Goal: Task Accomplishment & Management: Use online tool/utility

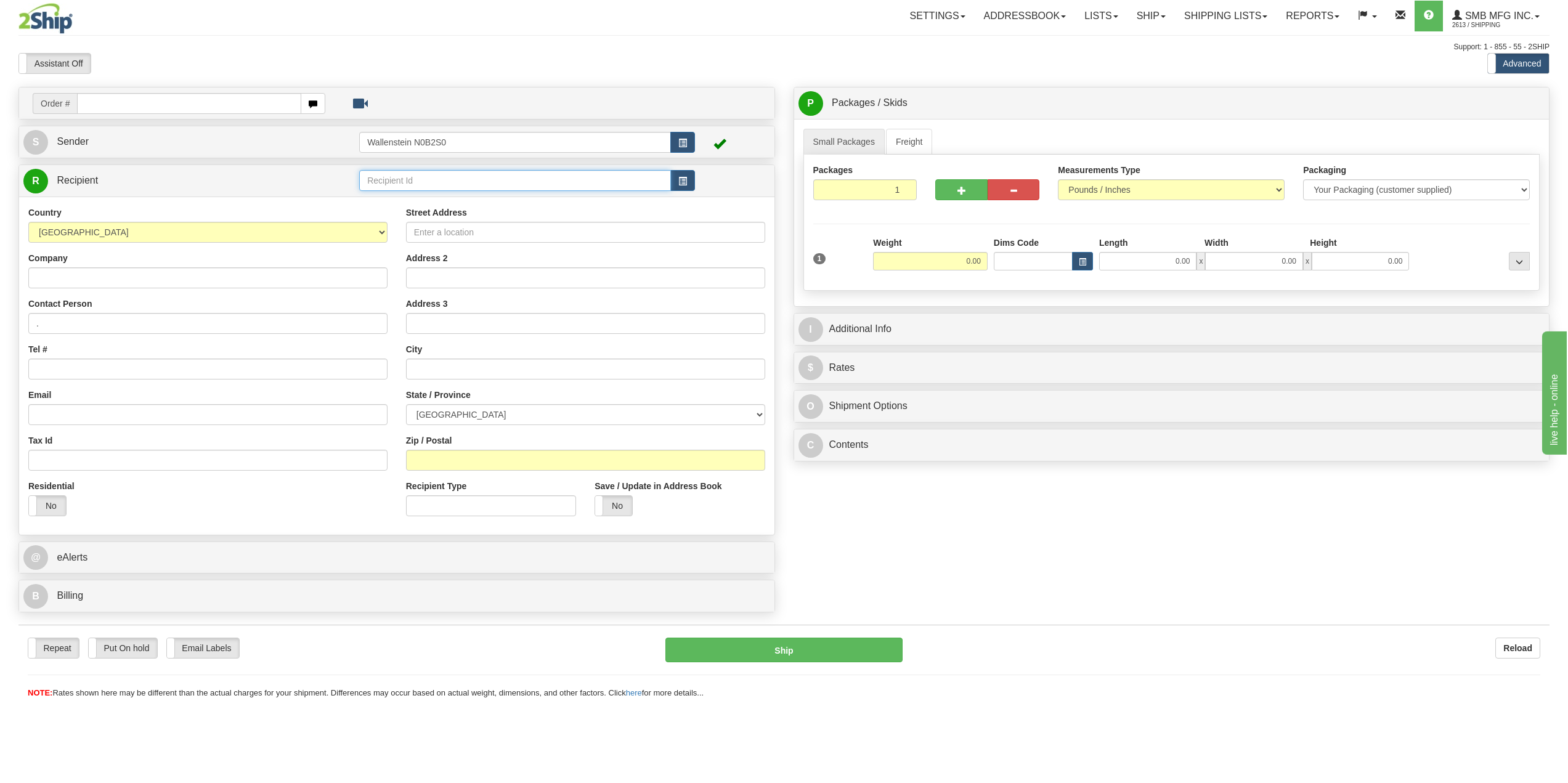
click at [454, 179] on input "text" at bounding box center [514, 181] width 312 height 21
type input "smb"
click button "Delete" at bounding box center [0, 0] width 0 height 0
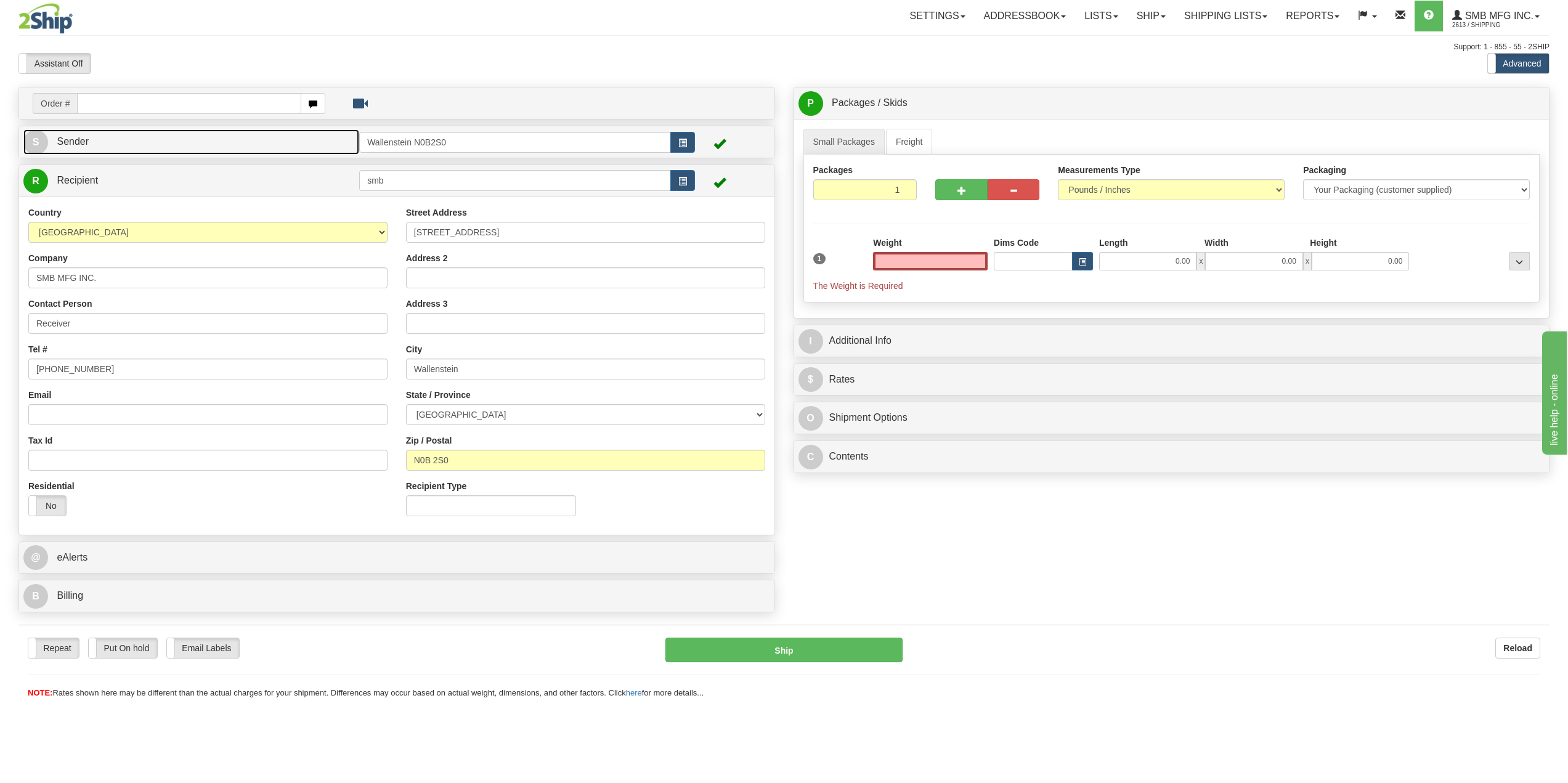
type input "0.00"
click at [301, 137] on link "S Sender" at bounding box center [191, 142] width 336 height 25
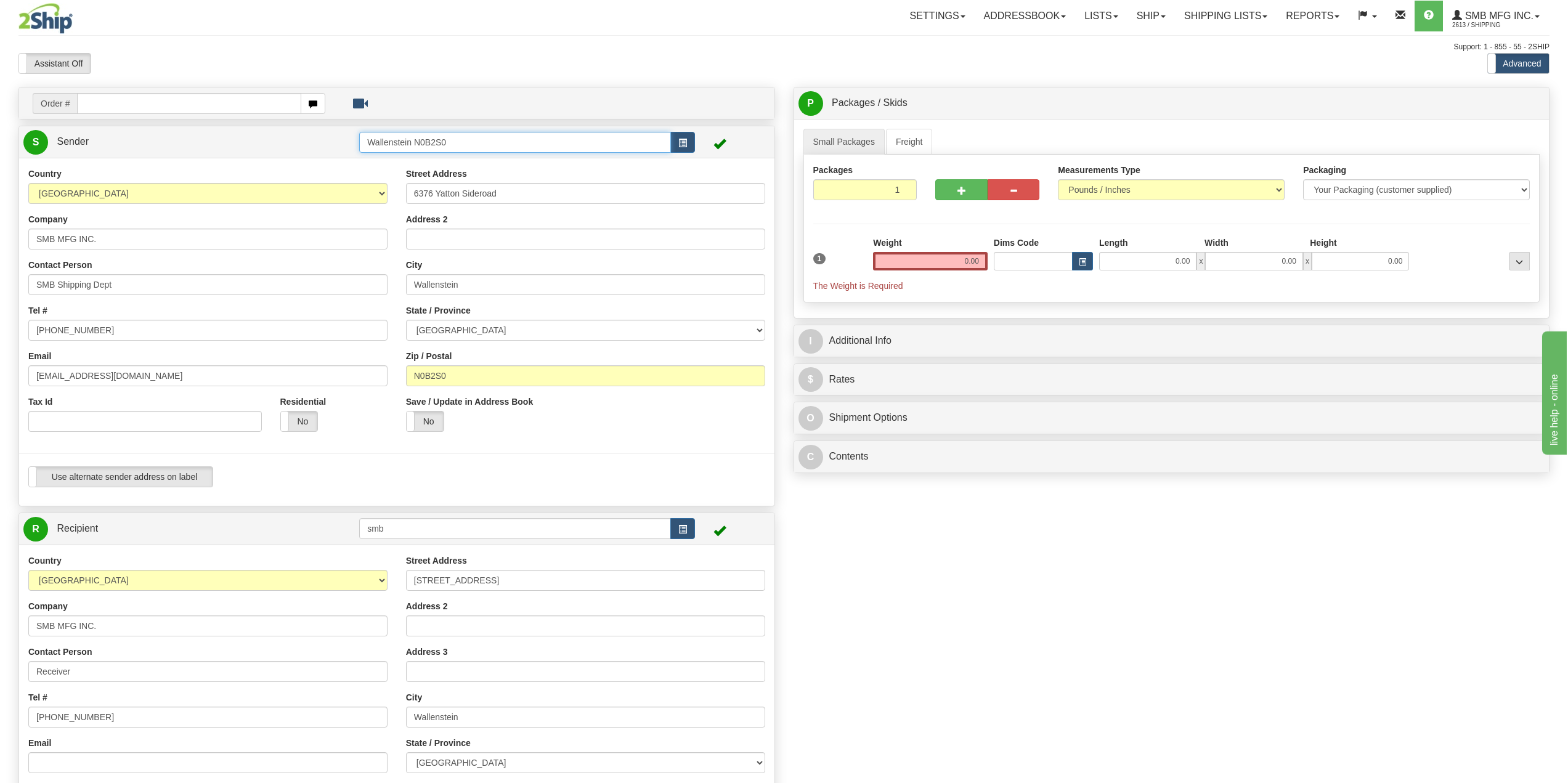
drag, startPoint x: 410, startPoint y: 132, endPoint x: 260, endPoint y: 116, distance: 150.9
click at [273, 117] on div "Order # S Sender" at bounding box center [396, 526] width 775 height 880
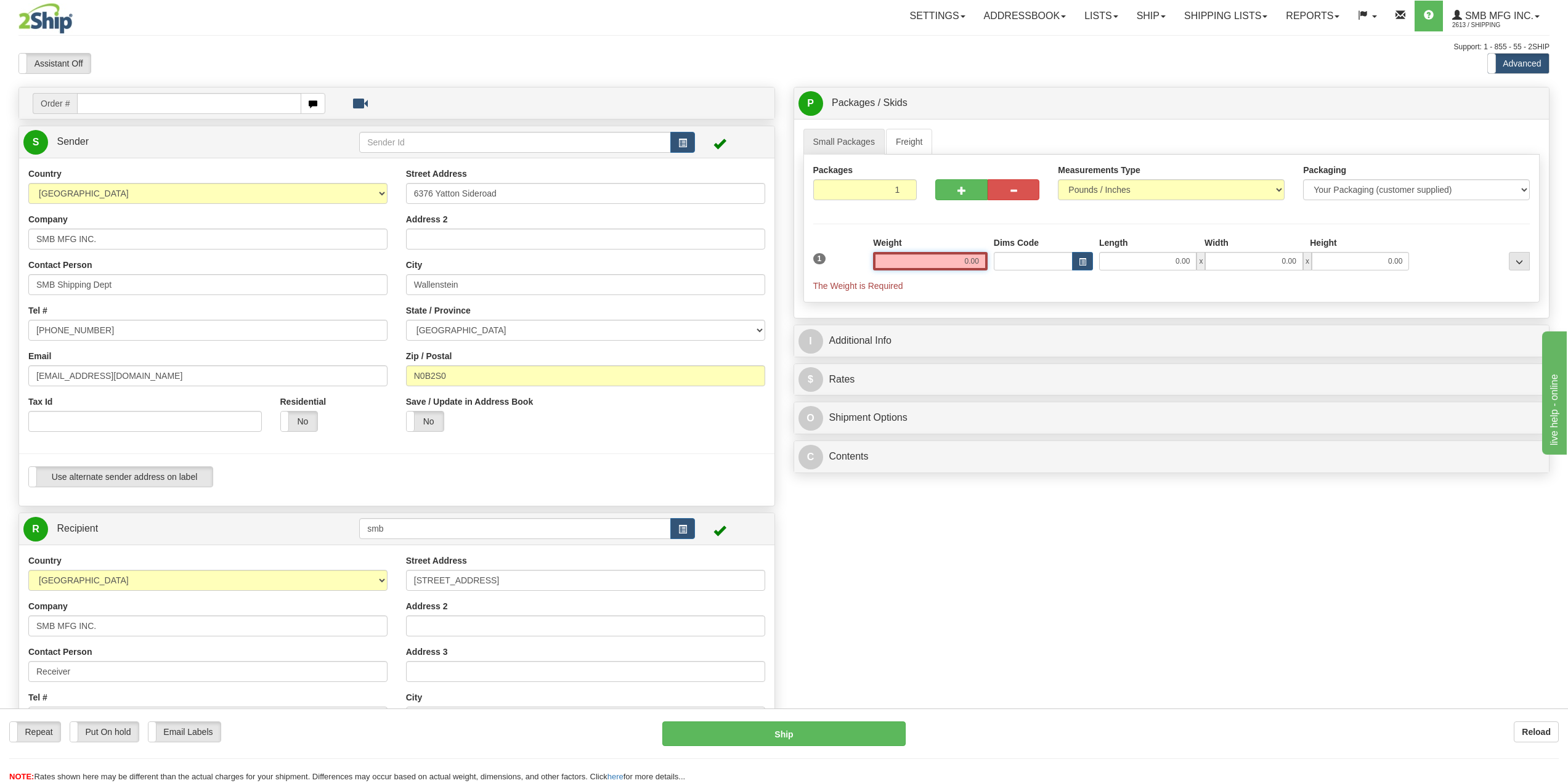
click at [929, 260] on input "0.00" at bounding box center [930, 261] width 115 height 18
type input "0.00"
click at [454, 381] on input "N0B2S0" at bounding box center [585, 376] width 359 height 21
drag, startPoint x: 178, startPoint y: 239, endPoint x: 0, endPoint y: 208, distance: 180.7
click at [0, 207] on div "Toggle navigation Settings Shipping Preferences Fields Preferences New" at bounding box center [784, 514] width 1568 height 1029
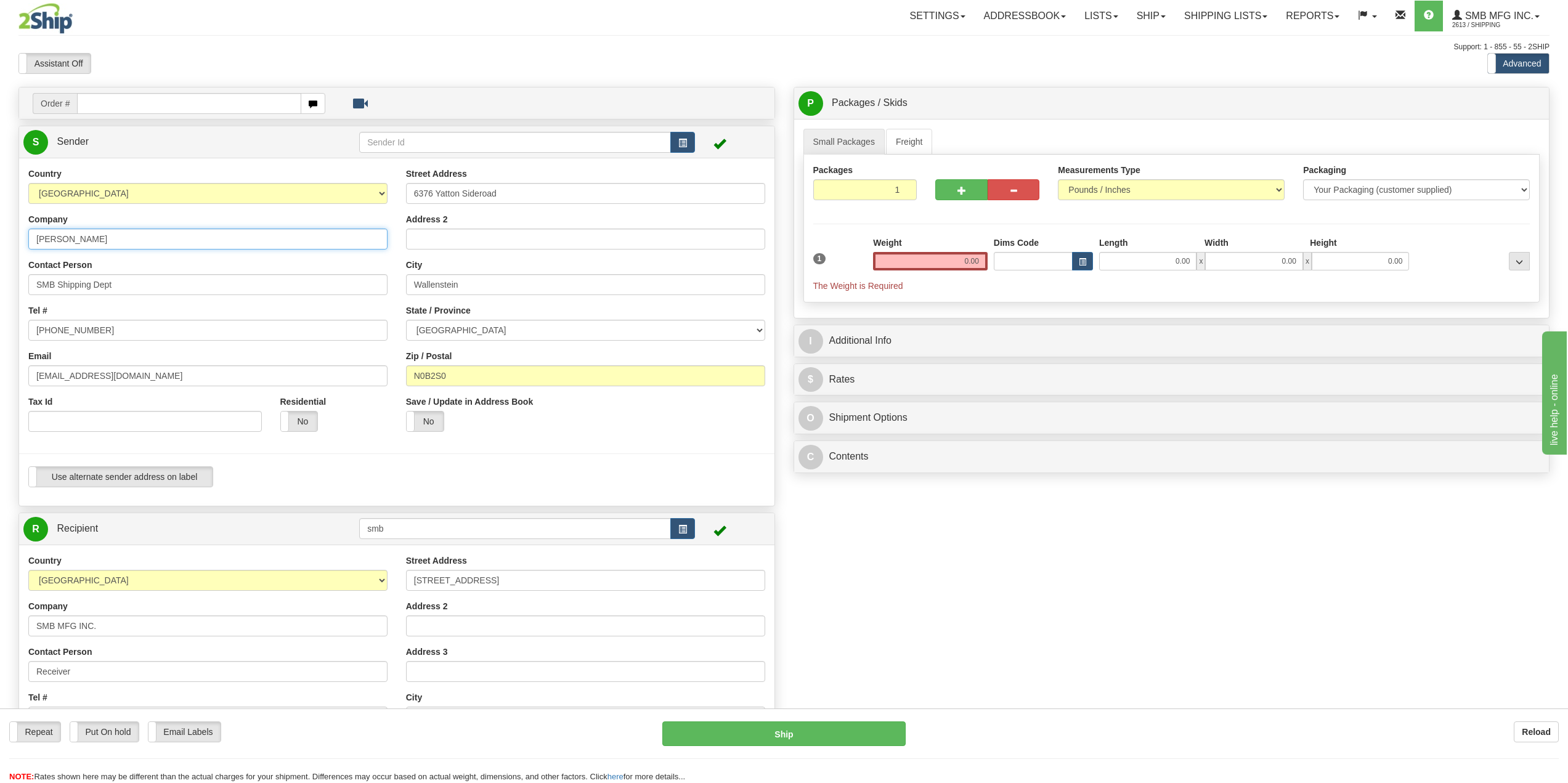
type input "[PERSON_NAME]"
type input "."
type input "[PHONE_NUMBER]"
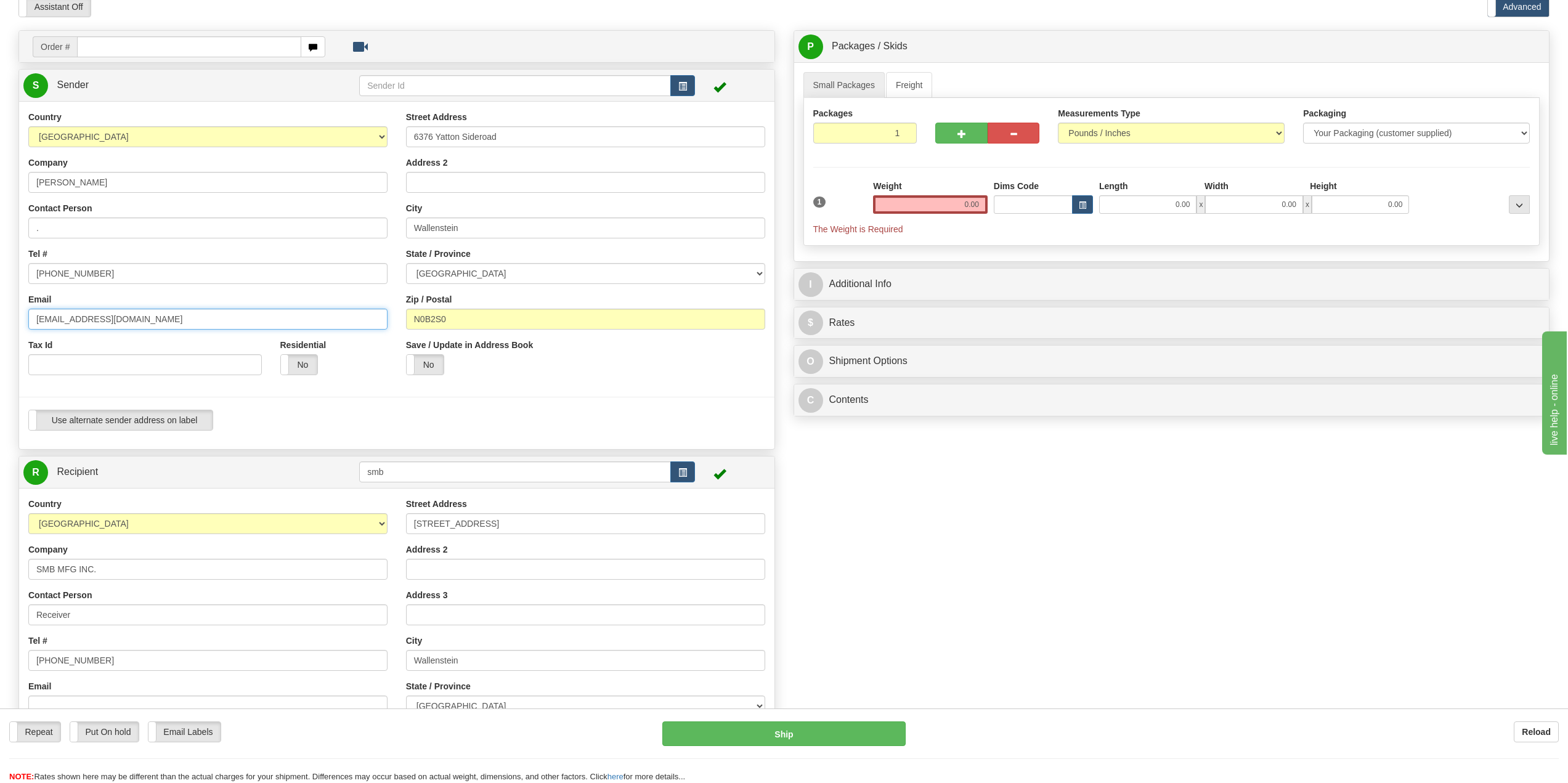
scroll to position [62, 0]
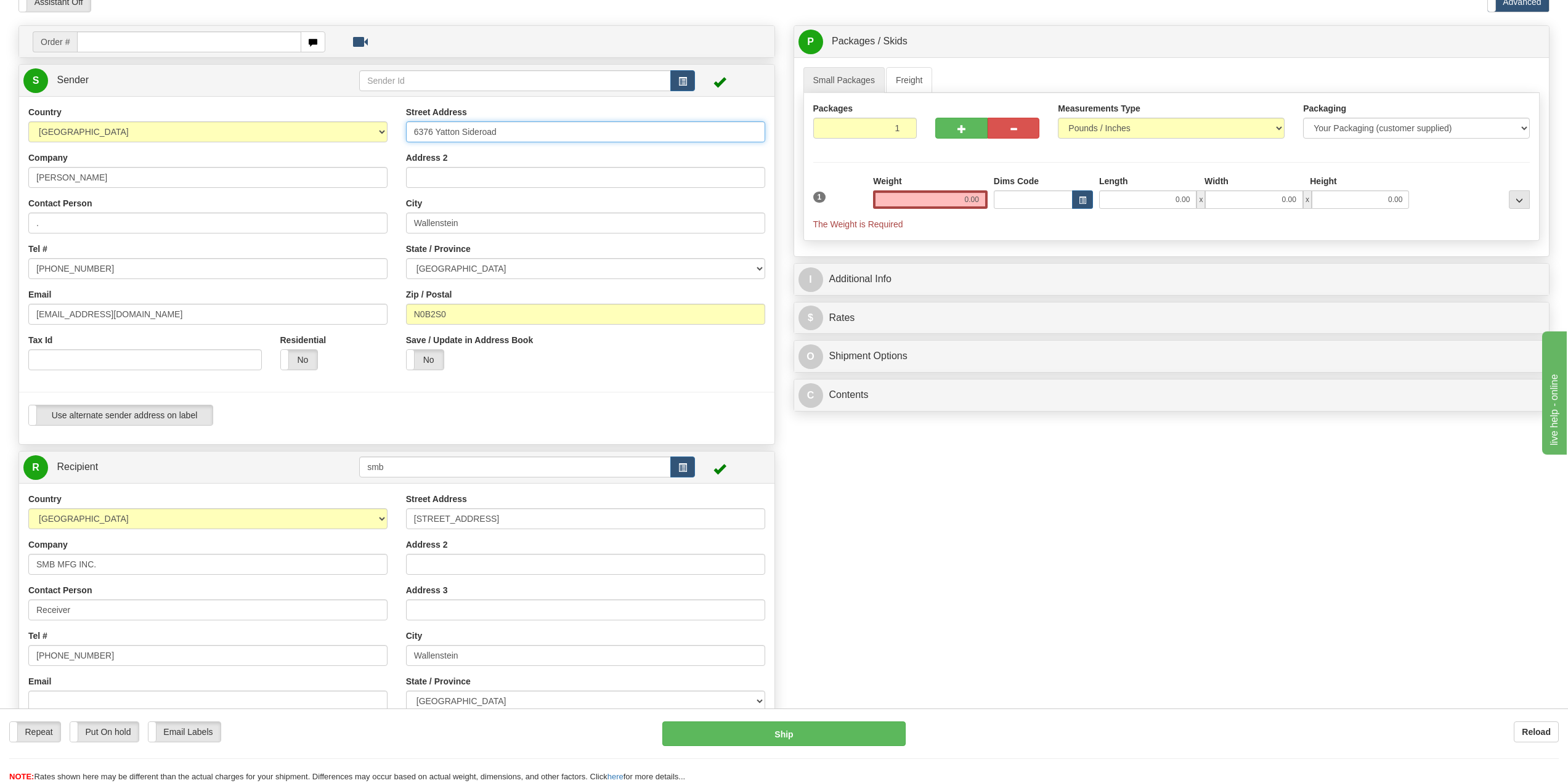
click at [502, 133] on input "6376 Yatton Sideroad" at bounding box center [585, 132] width 359 height 21
type input "6"
type input "[STREET_ADDRESS][PERSON_NAME]"
type input "Low"
select select "QC"
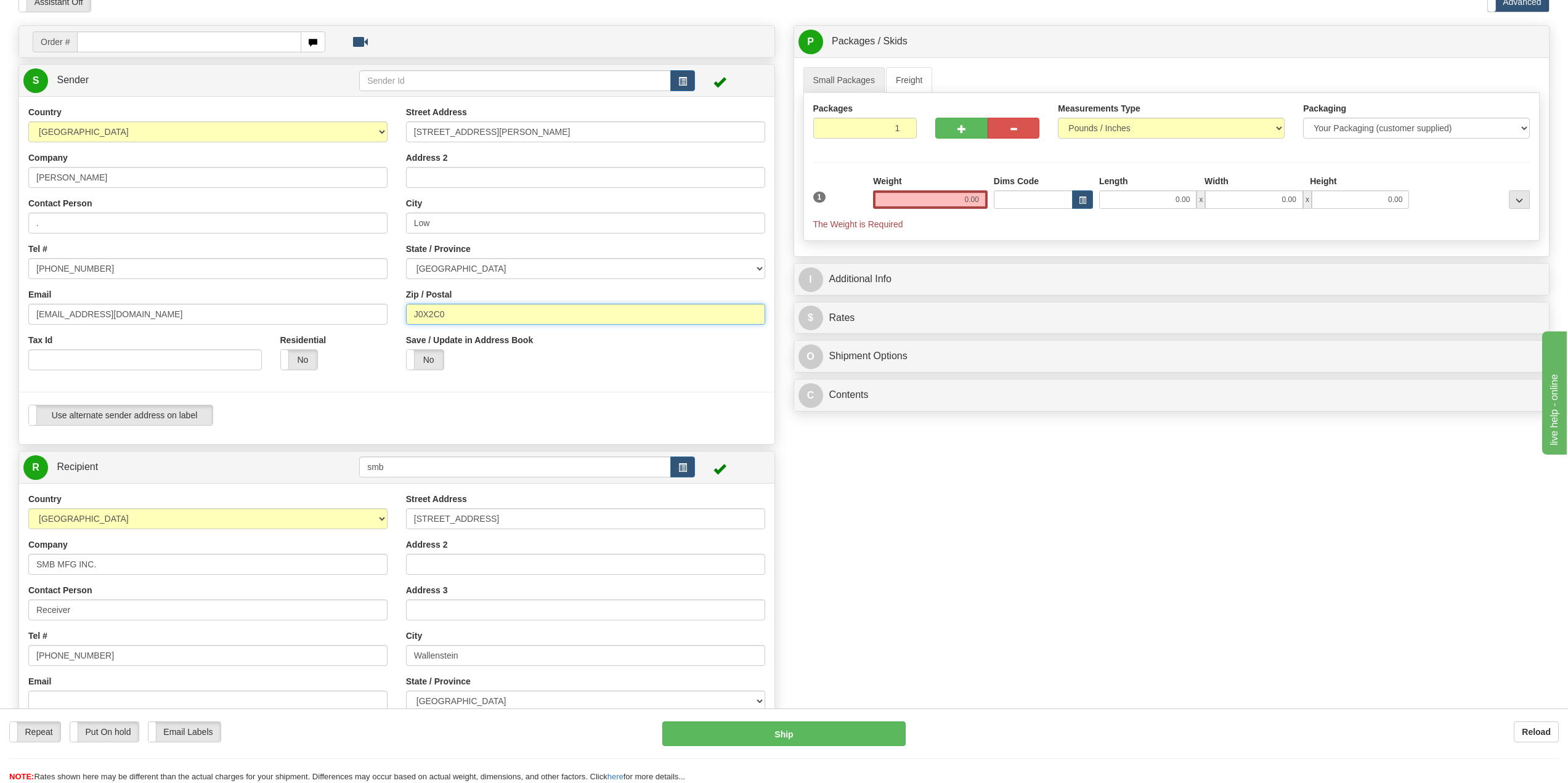
type input "J0X2C0"
click at [950, 200] on input "0.00" at bounding box center [930, 199] width 115 height 18
type input "27.00"
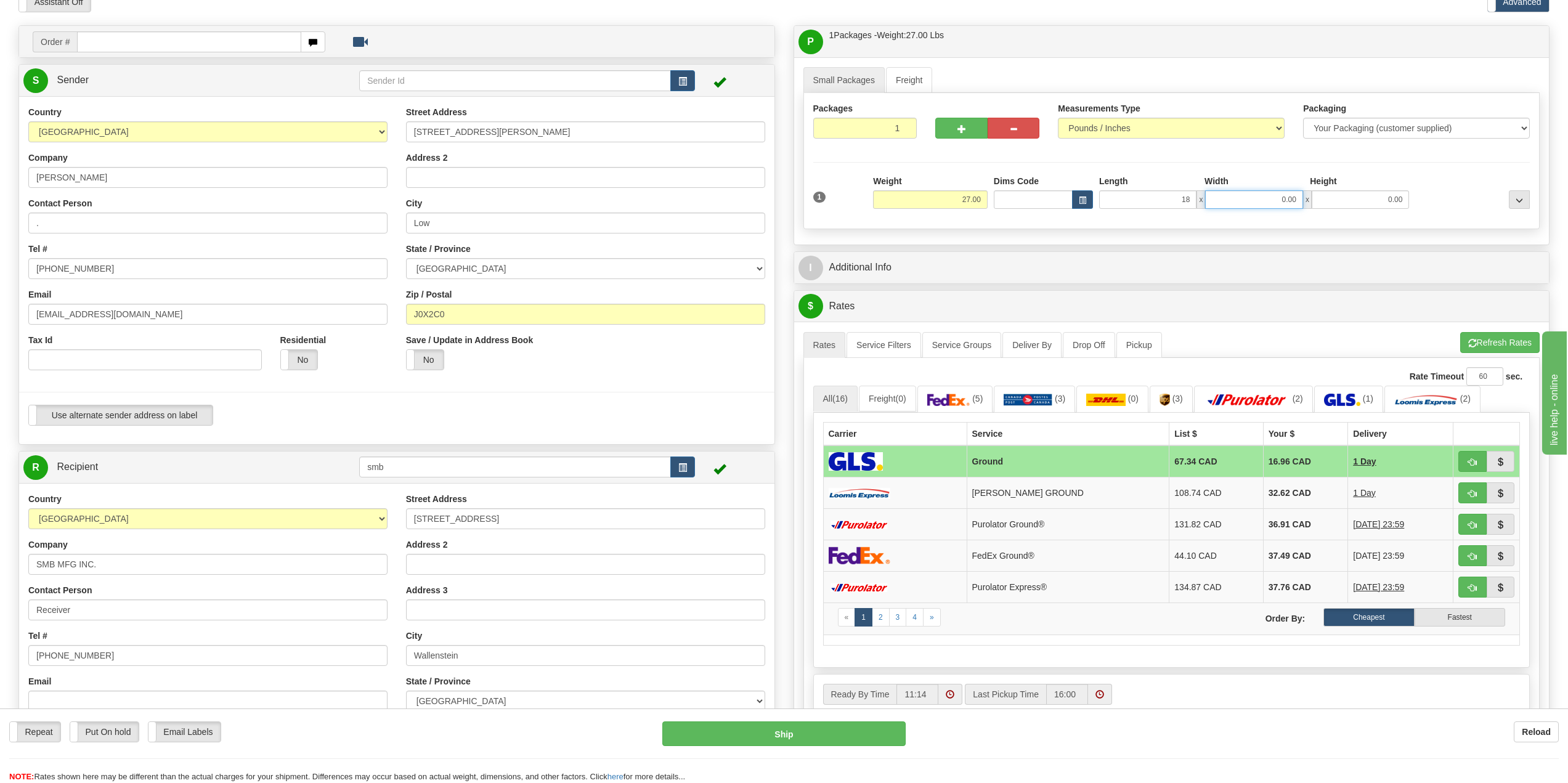
type input "18.00"
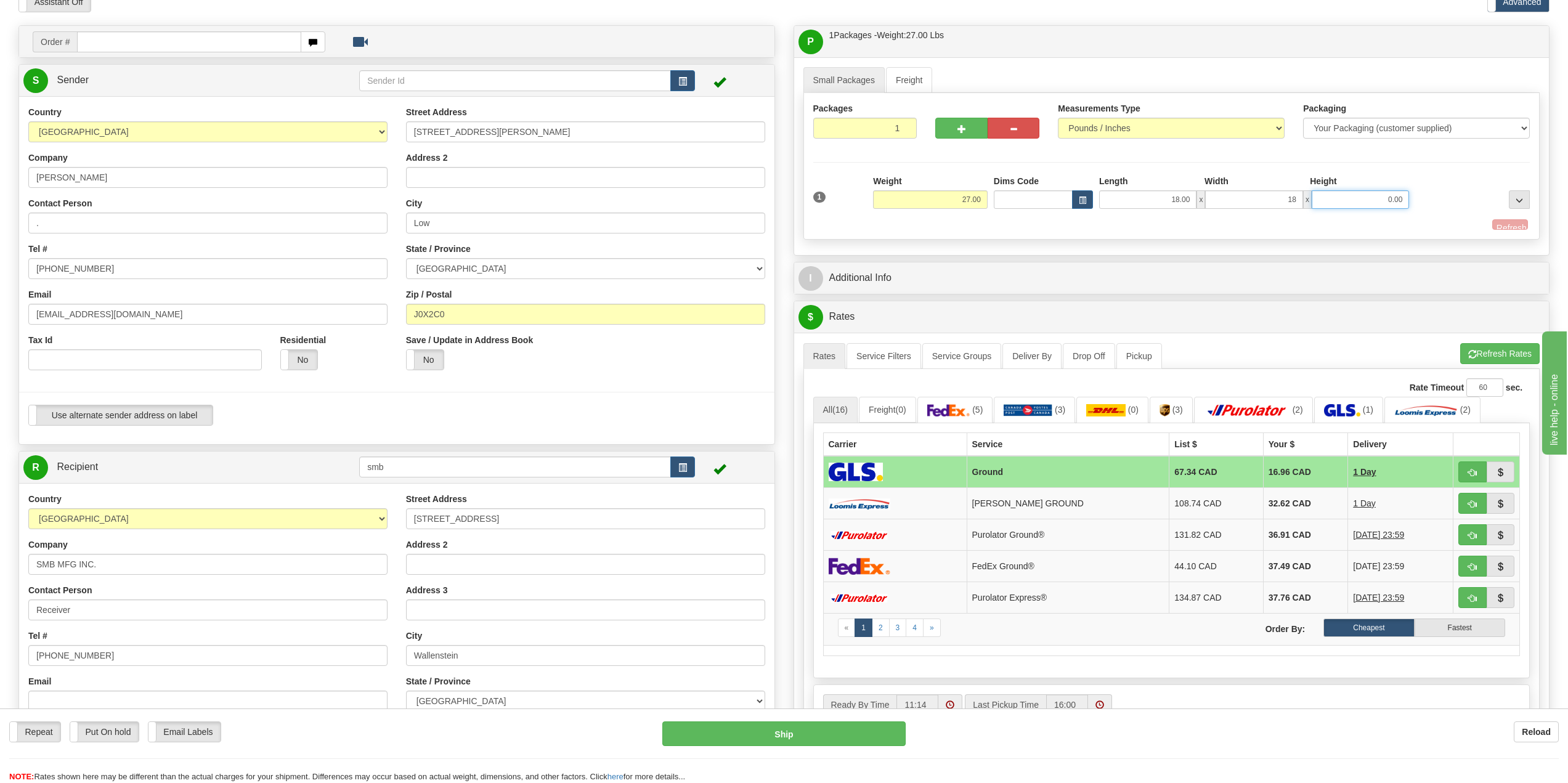
type input "18.00"
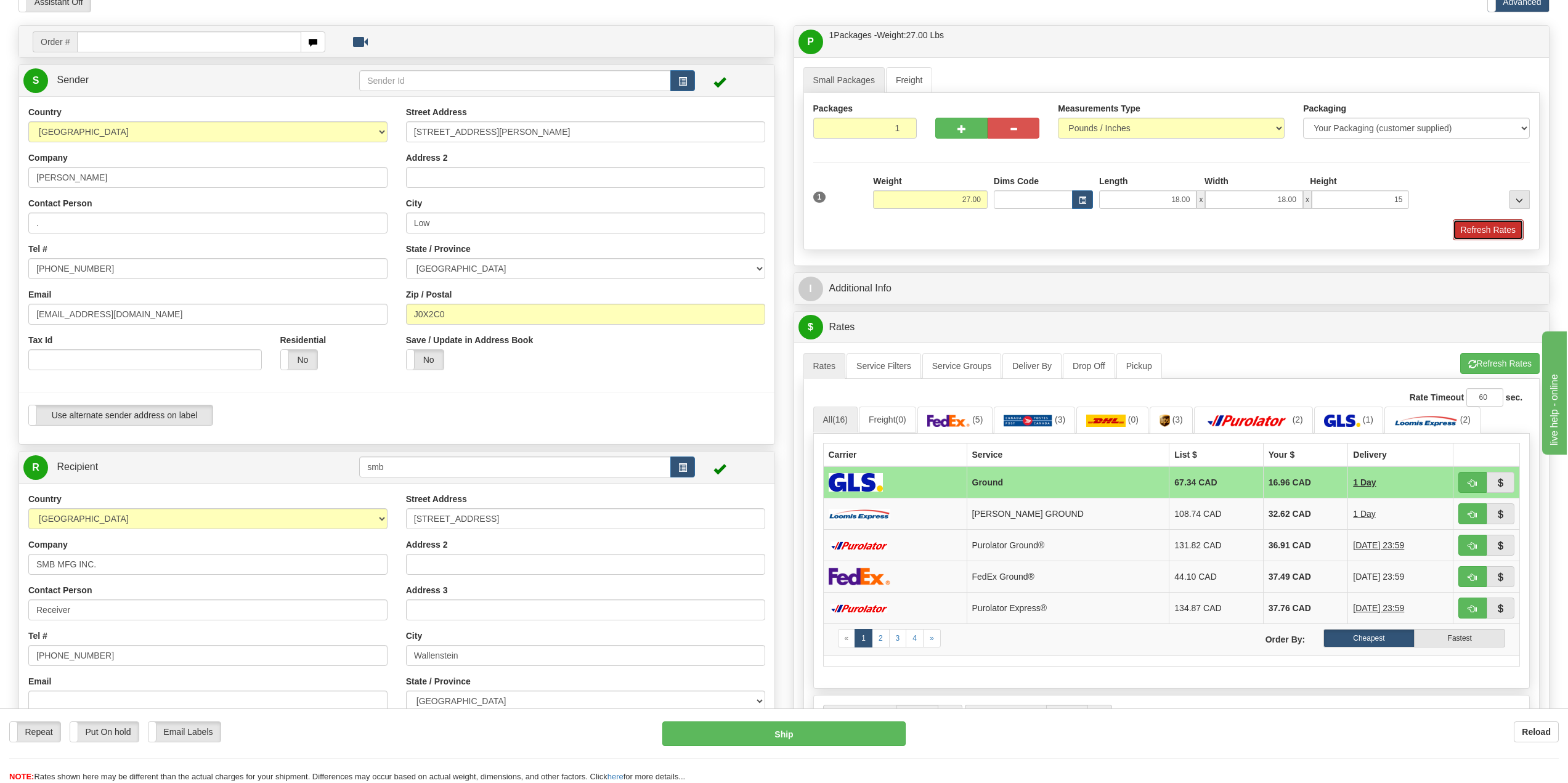
type input "15.00"
click at [1480, 226] on button "Refresh Rates" at bounding box center [1488, 230] width 71 height 21
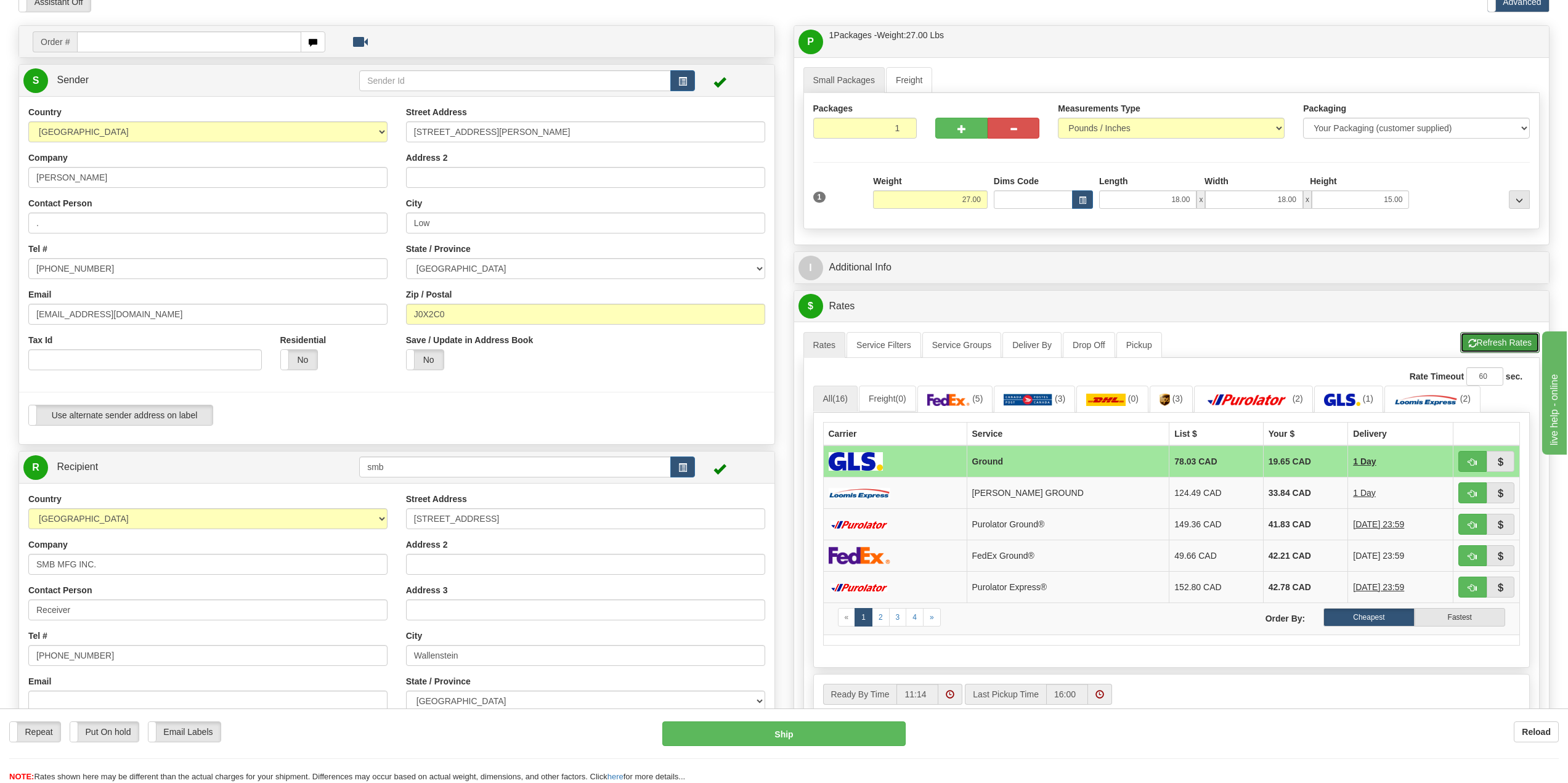
drag, startPoint x: 1509, startPoint y: 346, endPoint x: 1503, endPoint y: 348, distance: 6.3
click at [1509, 346] on button "Refresh Rates" at bounding box center [1500, 343] width 80 height 21
